Goal: Navigation & Orientation: Find specific page/section

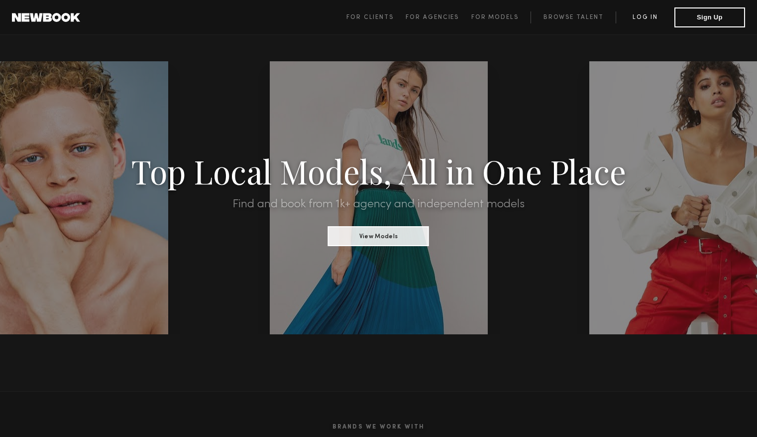
click at [647, 20] on link "Log in" at bounding box center [645, 17] width 59 height 12
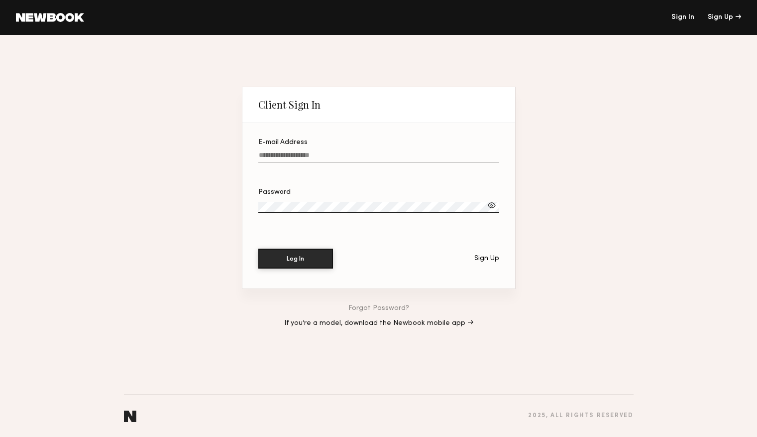
type input "**********"
click at [305, 253] on button "Log In" at bounding box center [295, 258] width 75 height 20
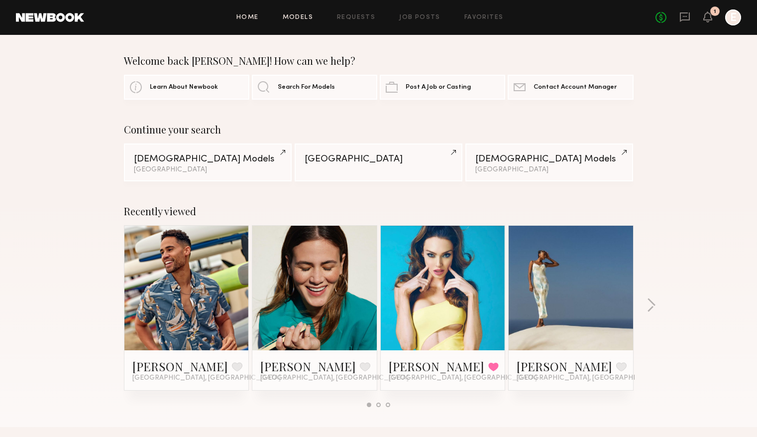
click at [304, 14] on link "Models" at bounding box center [298, 17] width 30 height 6
